Goal: Task Accomplishment & Management: Manage account settings

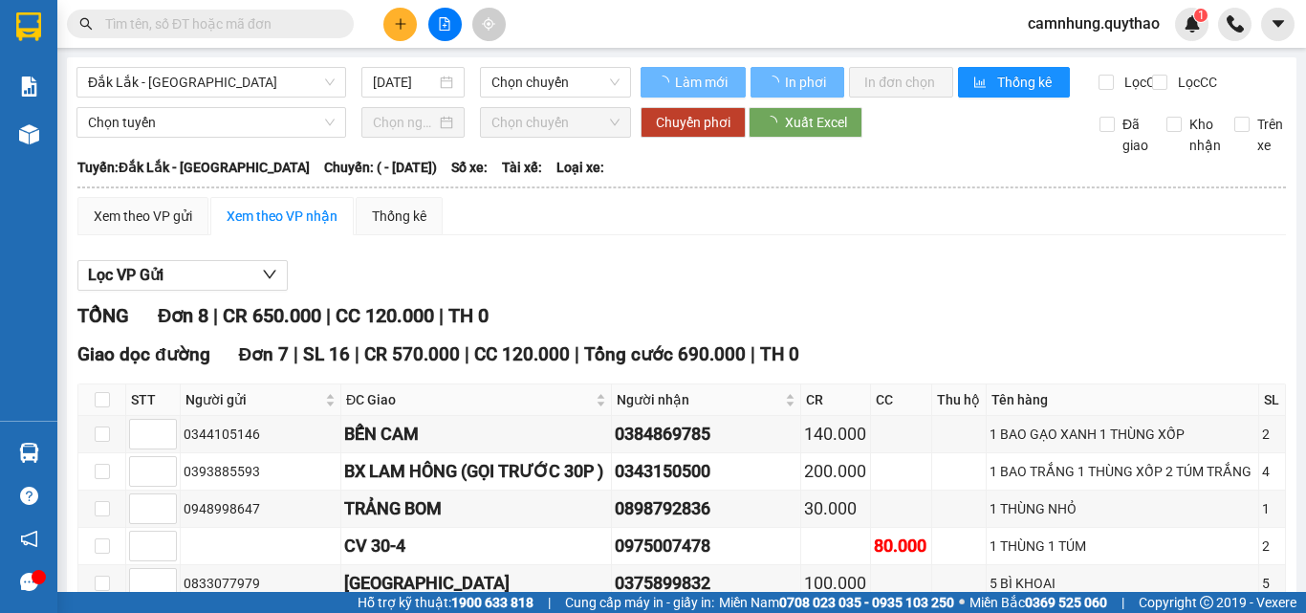
type input "[DATE]"
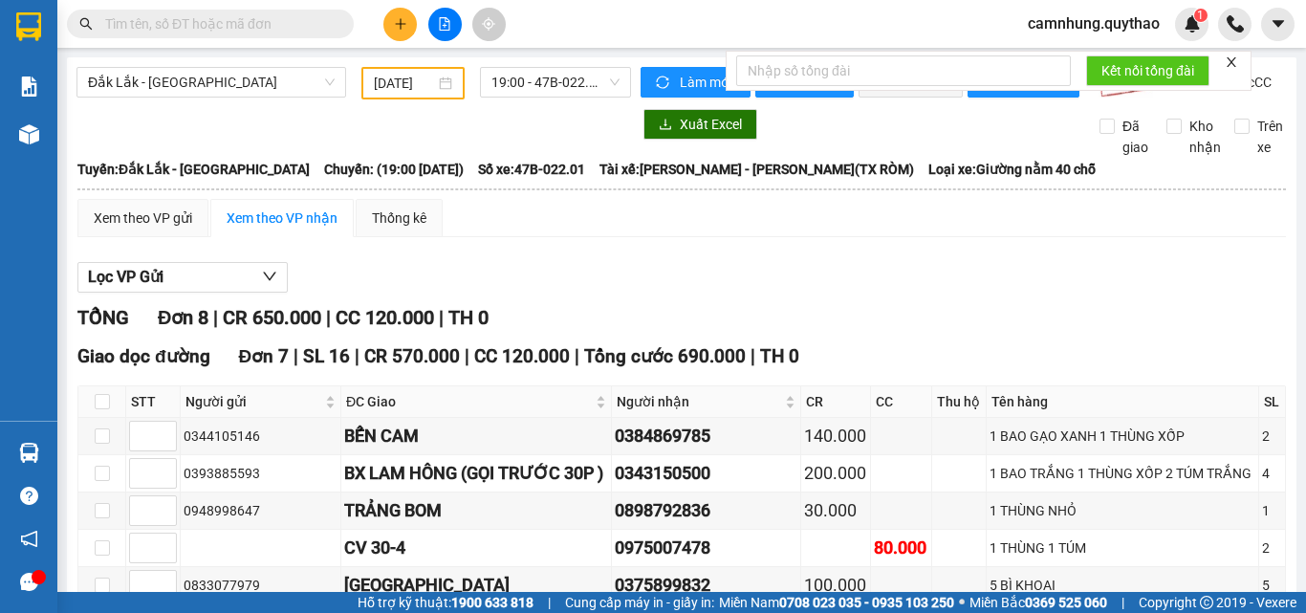
click at [1100, 17] on span "camnhung.quythao" at bounding box center [1094, 23] width 163 height 24
click at [1075, 65] on span "Đăng xuất" at bounding box center [1101, 59] width 123 height 21
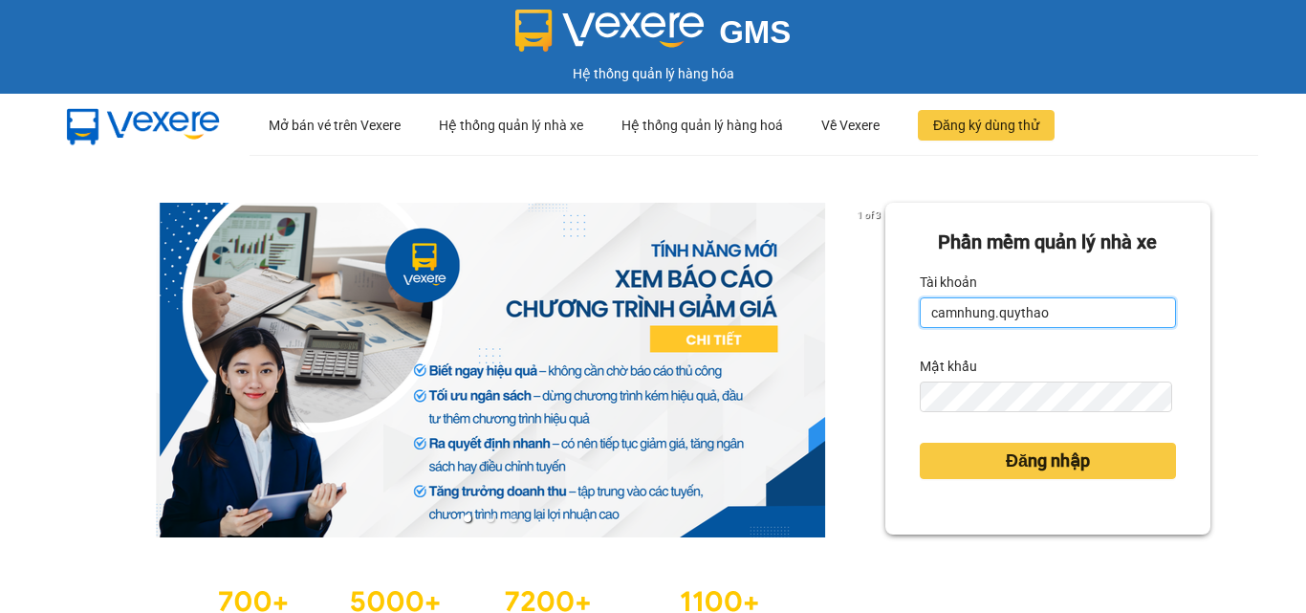
drag, startPoint x: 1086, startPoint y: 312, endPoint x: 1072, endPoint y: 308, distance: 14.8
click at [1086, 312] on input "camnhung.quythao" at bounding box center [1048, 312] width 256 height 31
type input "kieutrinhbxpn.quythao"
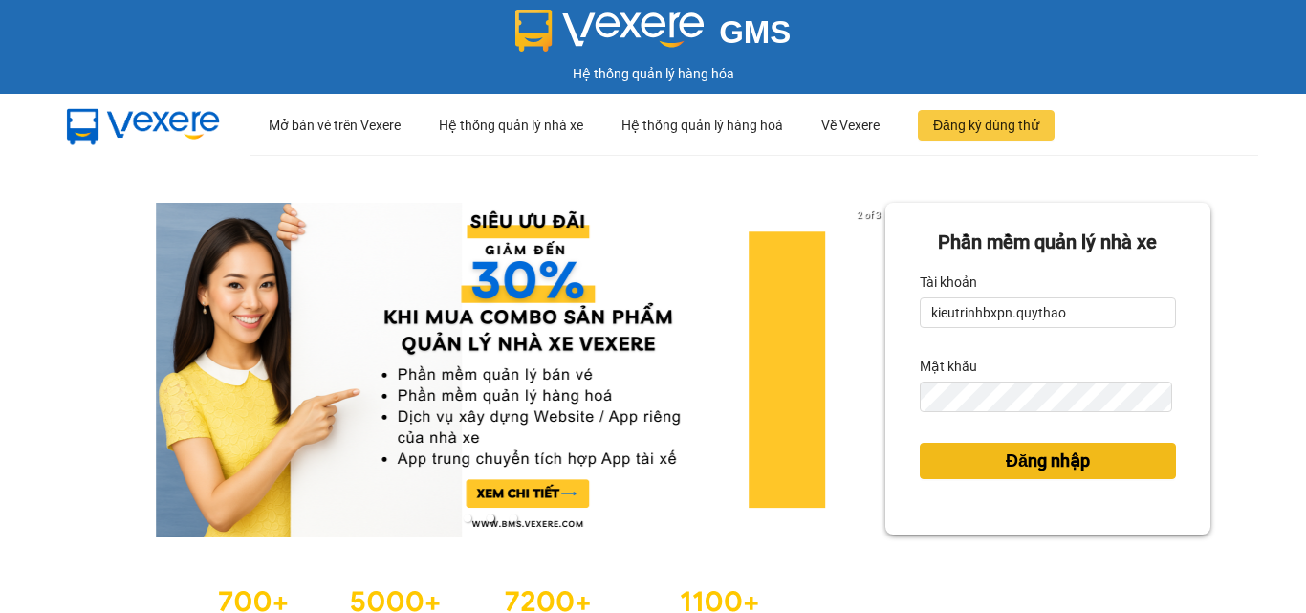
click at [1006, 453] on span "Đăng nhập" at bounding box center [1048, 461] width 84 height 27
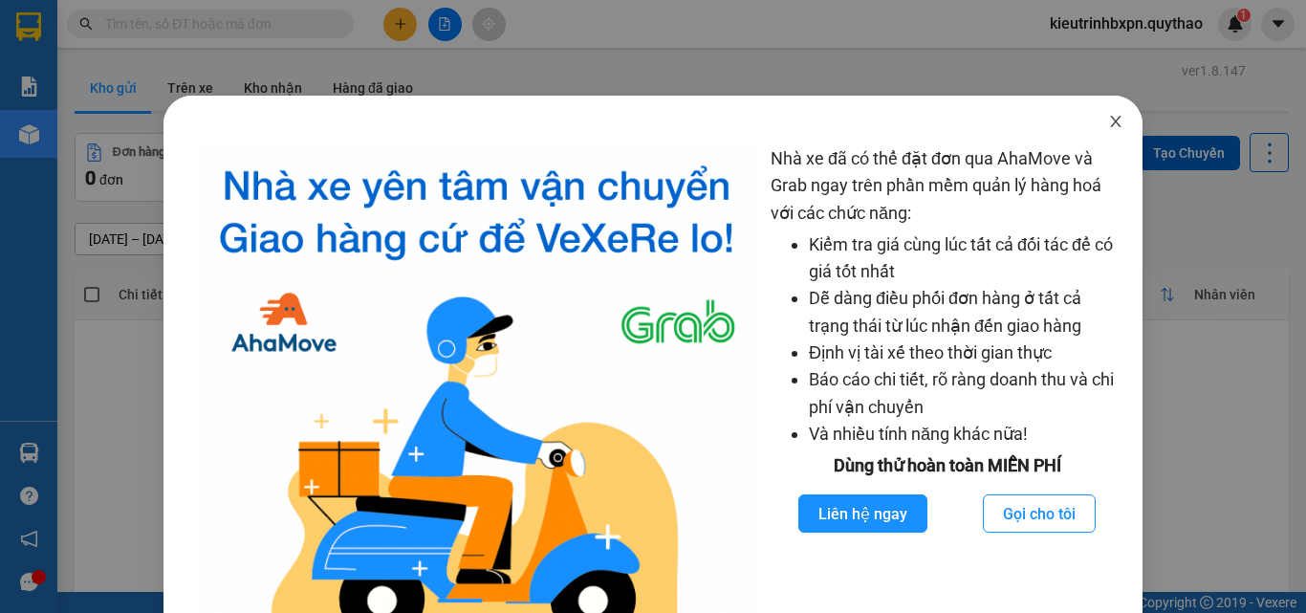
click at [1108, 117] on icon "close" at bounding box center [1115, 121] width 15 height 15
